Goal: Information Seeking & Learning: Learn about a topic

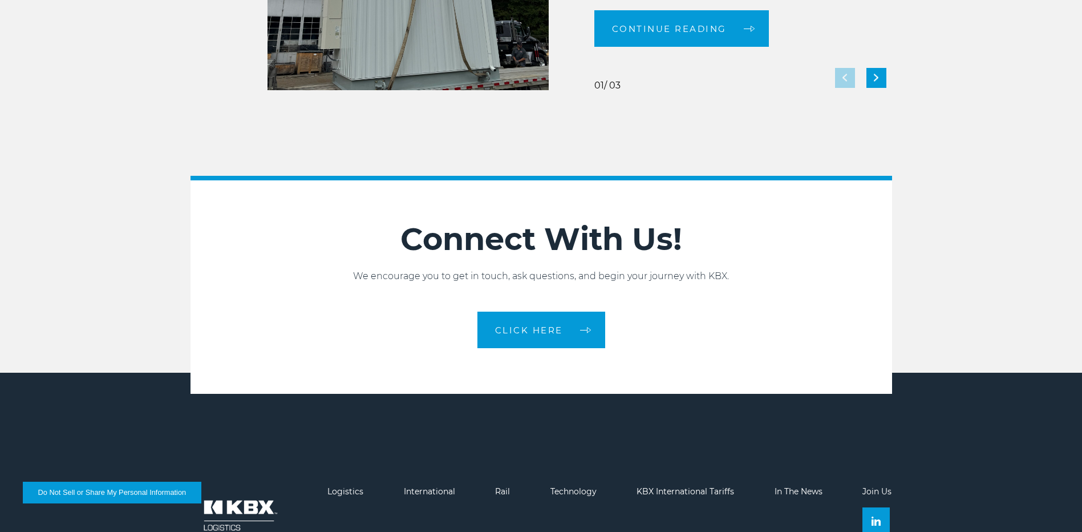
scroll to position [2541, 0]
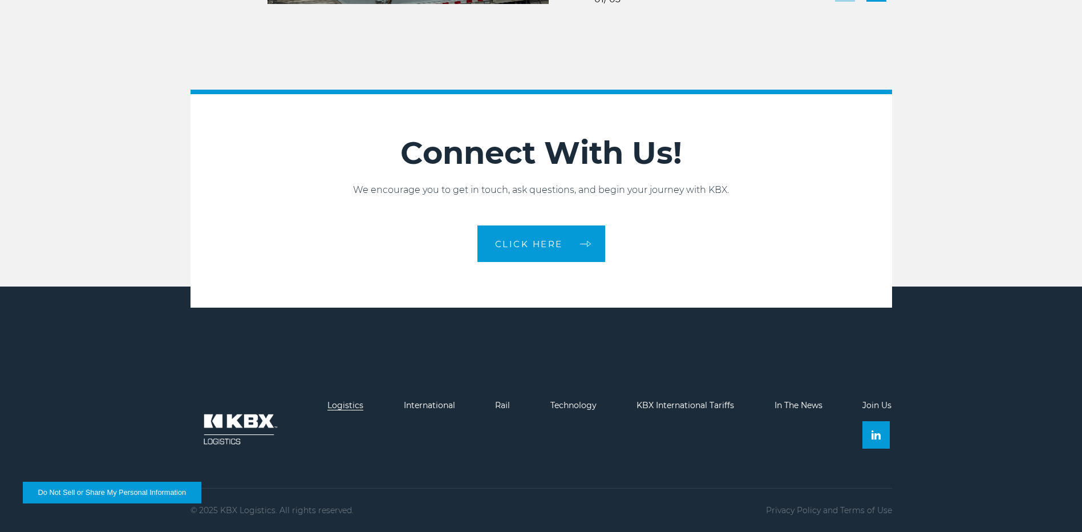
click at [347, 405] on link "Logistics" at bounding box center [345, 405] width 36 height 10
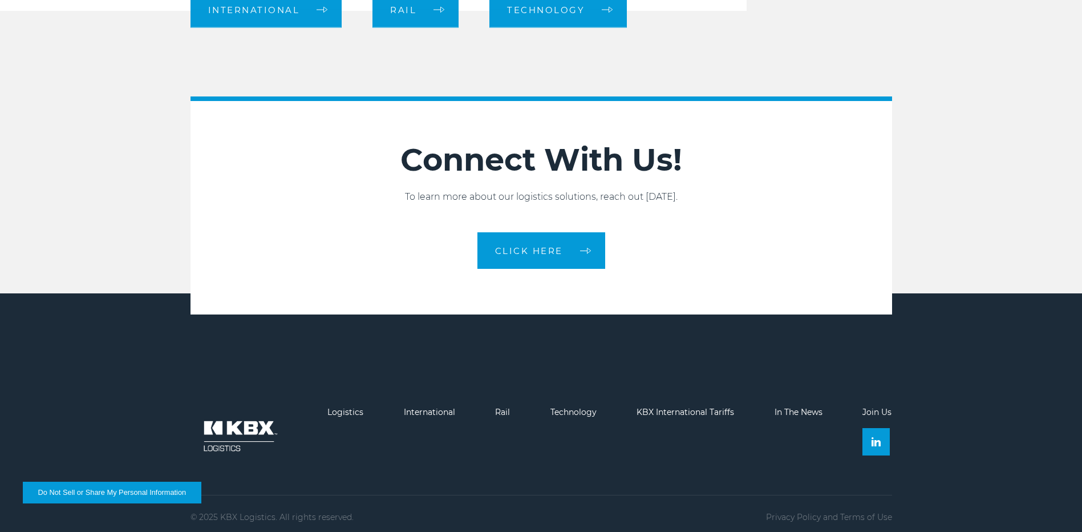
scroll to position [1308, 0]
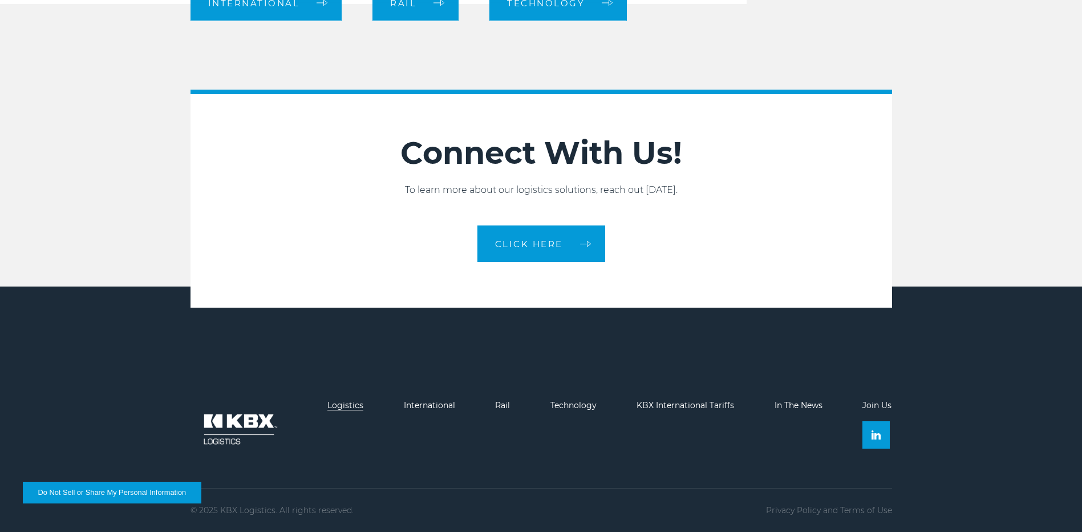
click at [343, 407] on link "Logistics" at bounding box center [345, 405] width 36 height 10
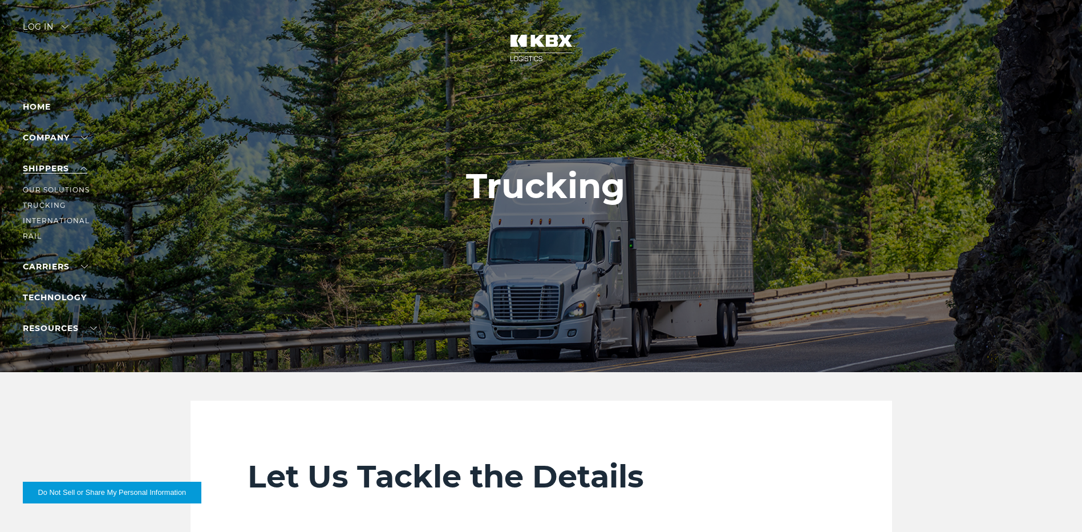
click at [83, 169] on link "SHIPPERS" at bounding box center [55, 168] width 64 height 10
click at [61, 169] on link "SHIPPERS" at bounding box center [55, 168] width 64 height 10
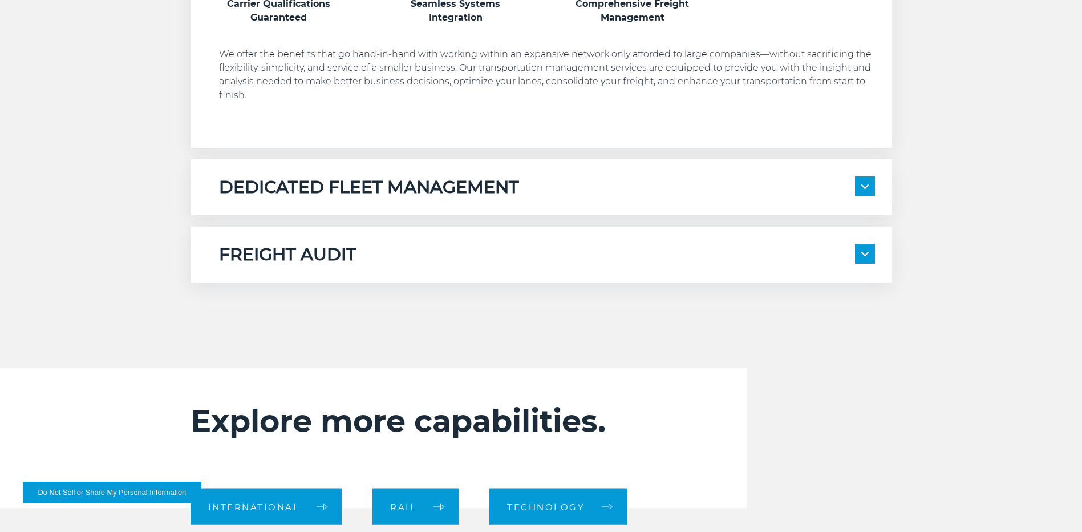
scroll to position [785, 0]
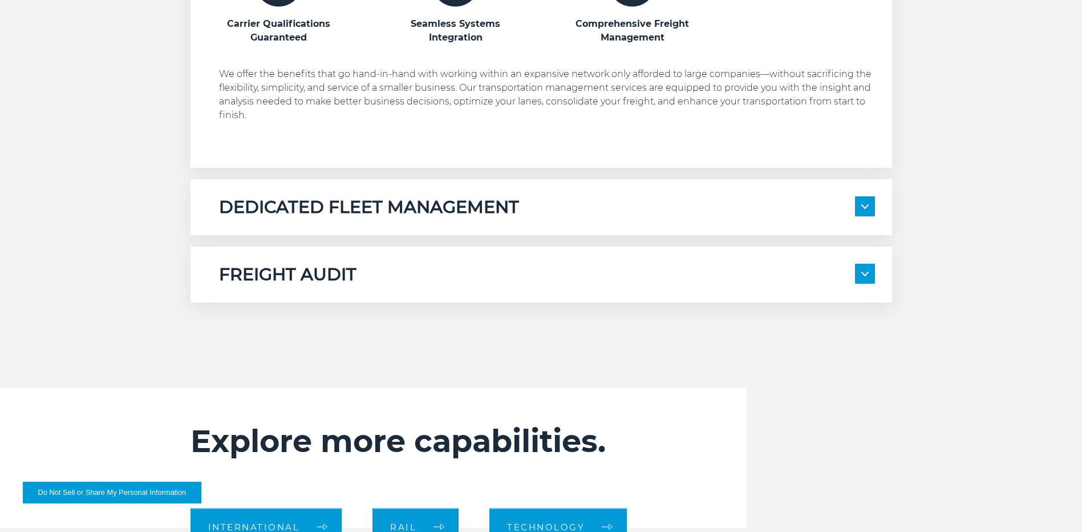
click at [498, 210] on h5 "DEDICATED FLEET MANAGEMENT" at bounding box center [369, 207] width 300 height 22
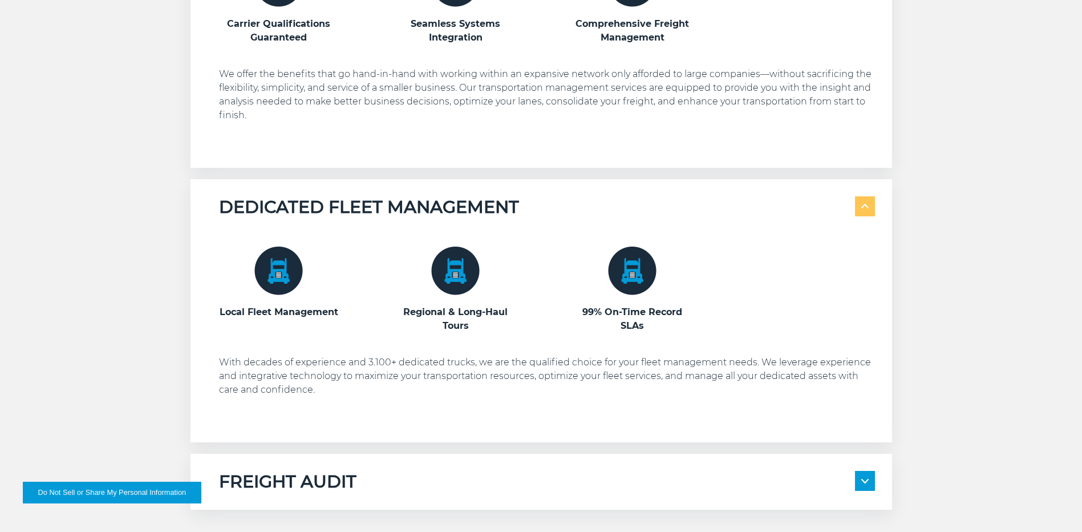
click at [452, 197] on h5 "DEDICATED FLEET MANAGEMENT" at bounding box center [369, 207] width 300 height 22
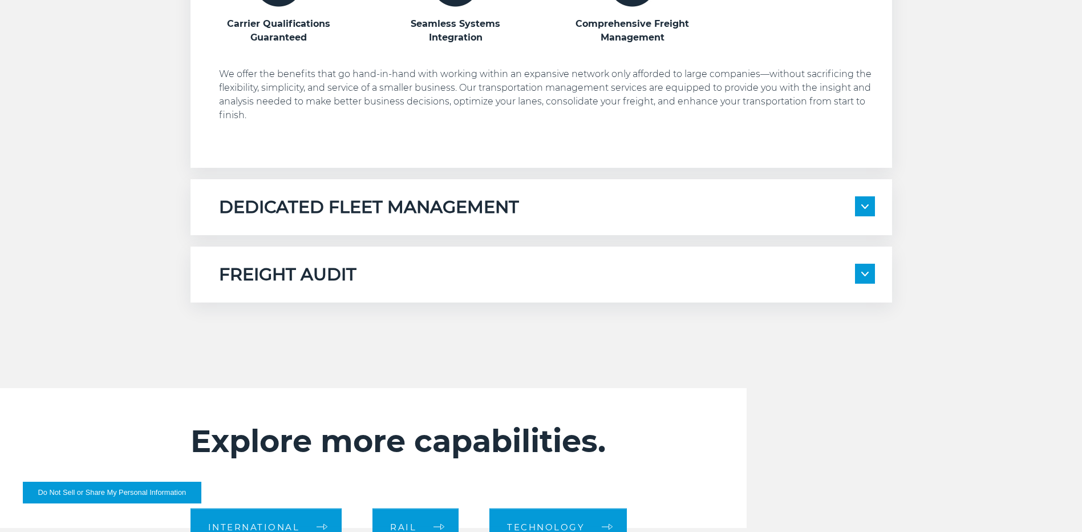
click at [335, 285] on h5 "FREIGHT AUDIT" at bounding box center [287, 274] width 137 height 22
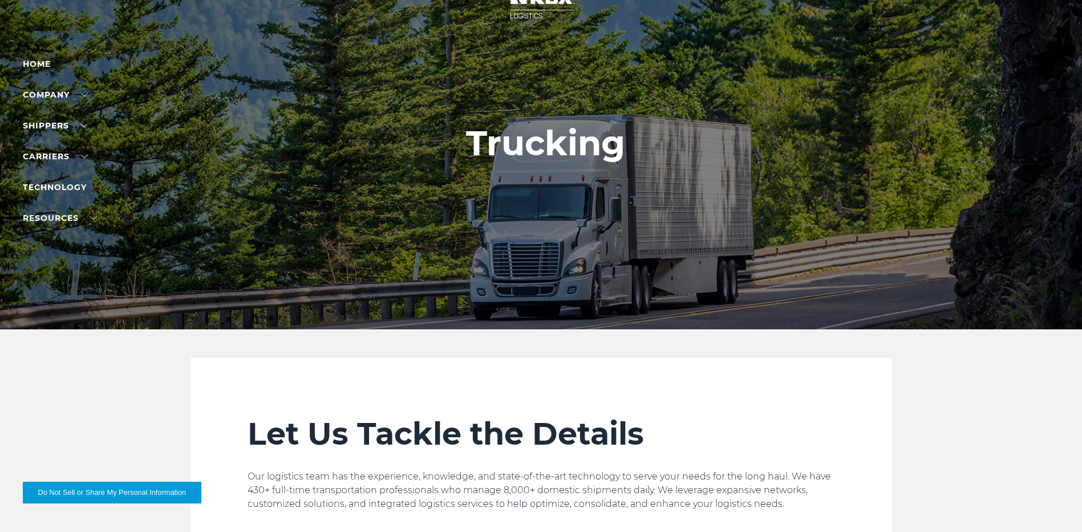
scroll to position [0, 0]
